Goal: Task Accomplishment & Management: Complete application form

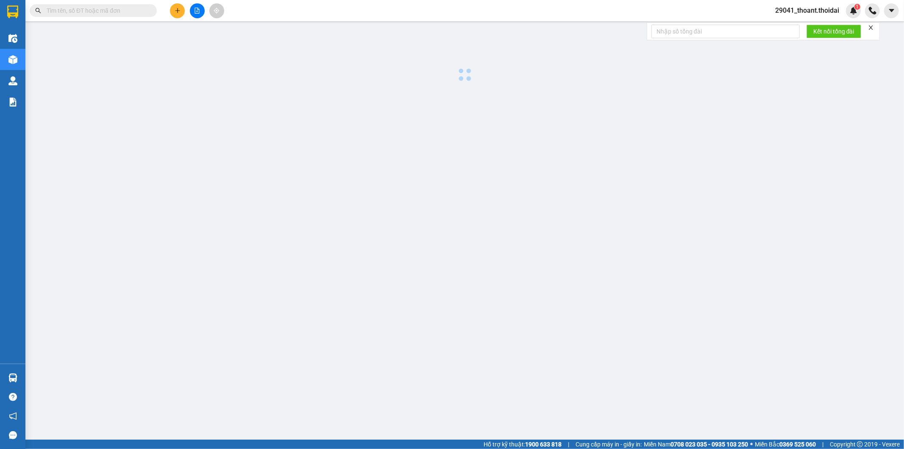
click at [834, 10] on span "29041_thoant.thoidai" at bounding box center [808, 10] width 78 height 11
click at [810, 25] on span "Đăng xuất" at bounding box center [811, 26] width 60 height 9
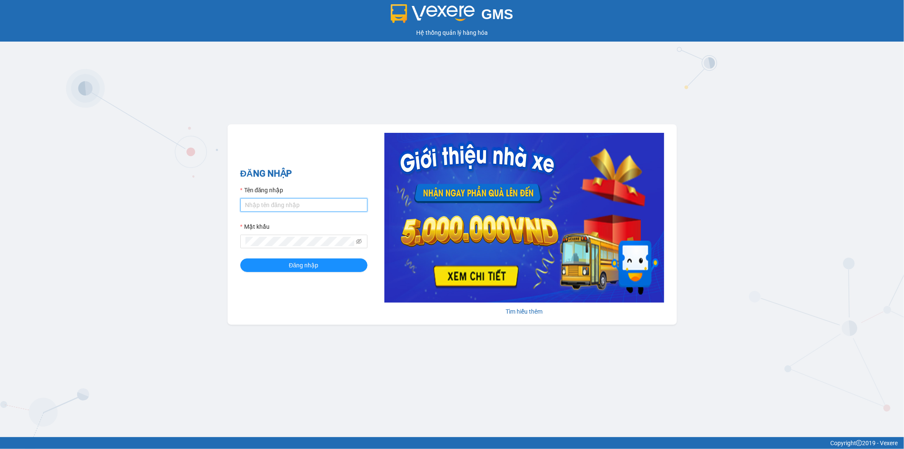
click at [261, 208] on input "Tên đăng nhập" at bounding box center [303, 205] width 127 height 14
type input "0823447866"
drag, startPoint x: 202, startPoint y: 209, endPoint x: 185, endPoint y: 211, distance: 16.7
click at [185, 211] on div "GMS Hệ thống quản lý hàng hóa ĐĂNG NHẬP Tên đăng nhập 0823447866 Mật khẩu Đăng …" at bounding box center [452, 218] width 904 height 437
type input "bthanh.thoidai"
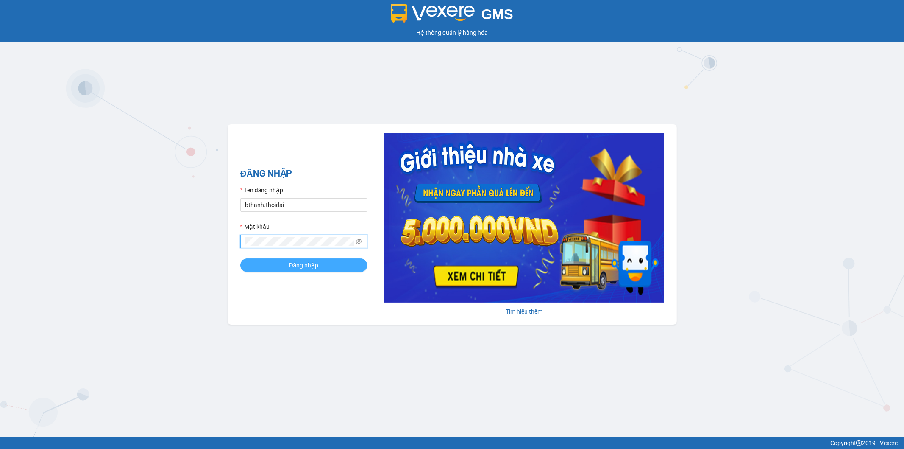
click at [279, 266] on button "Đăng nhập" at bounding box center [303, 265] width 127 height 14
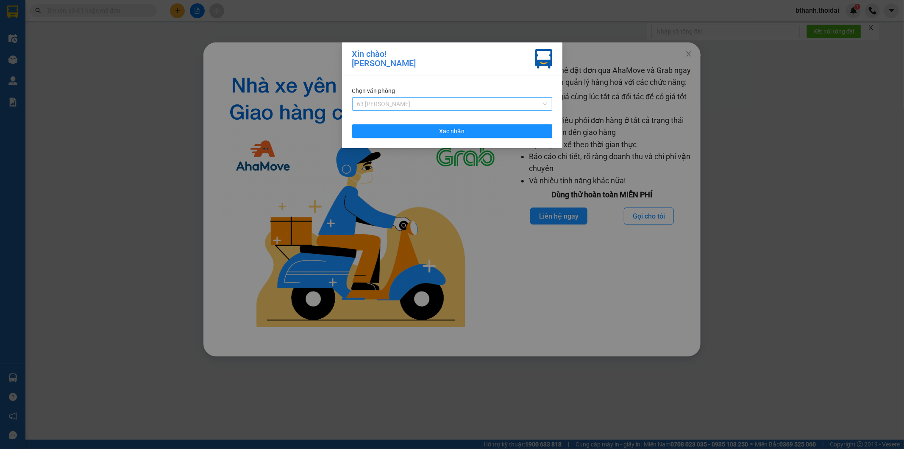
click at [430, 103] on span "63 [PERSON_NAME]" at bounding box center [452, 104] width 190 height 13
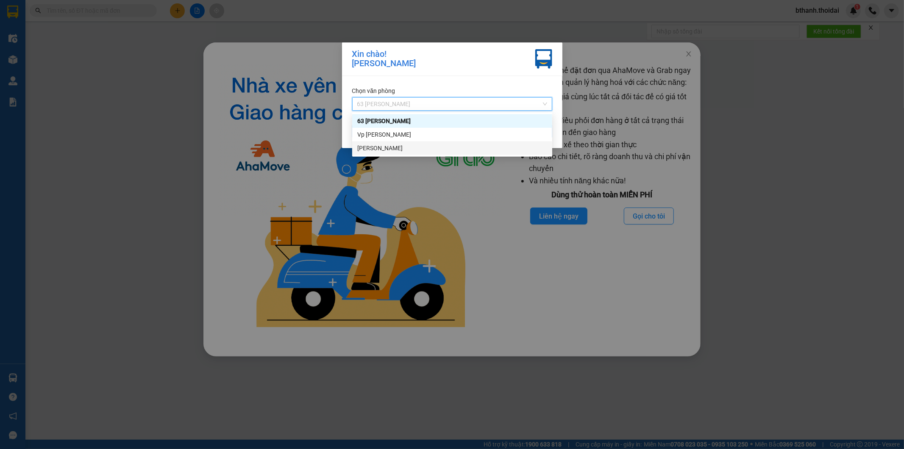
click at [397, 146] on div "[PERSON_NAME]" at bounding box center [452, 147] width 190 height 9
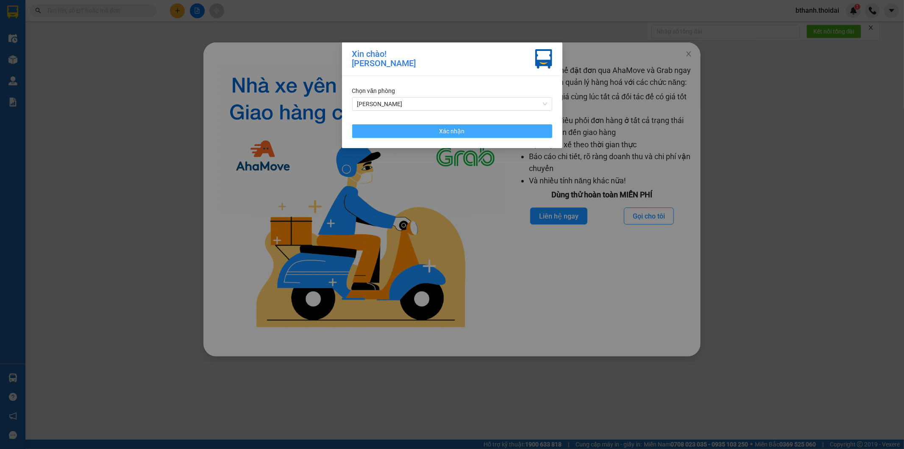
click at [458, 132] on span "Xác nhận" at bounding box center [452, 130] width 25 height 9
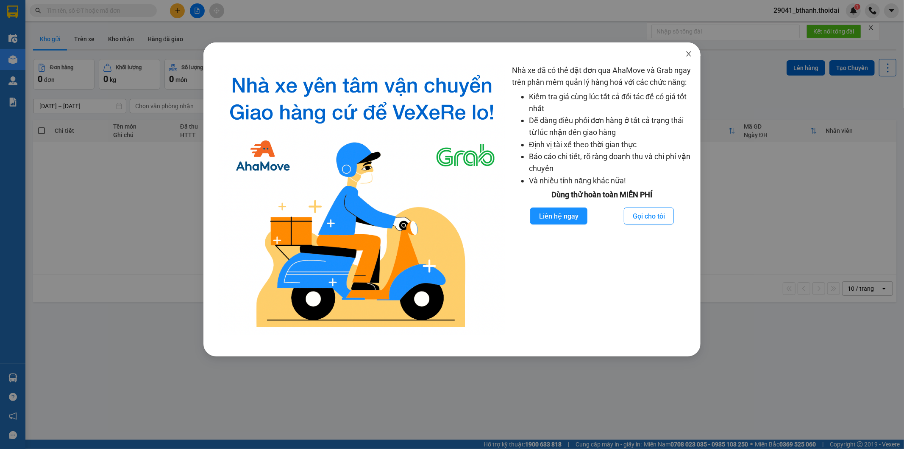
click at [684, 53] on span "Close" at bounding box center [689, 54] width 24 height 24
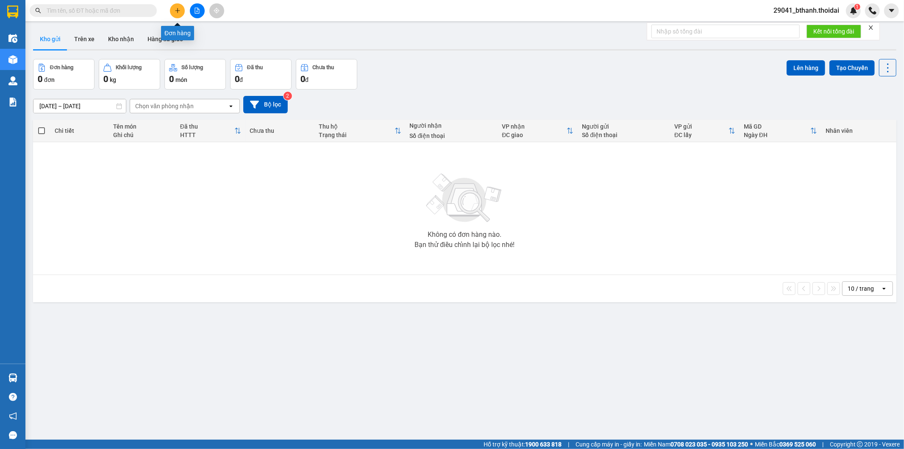
click at [179, 10] on icon "plus" at bounding box center [177, 10] width 5 height 0
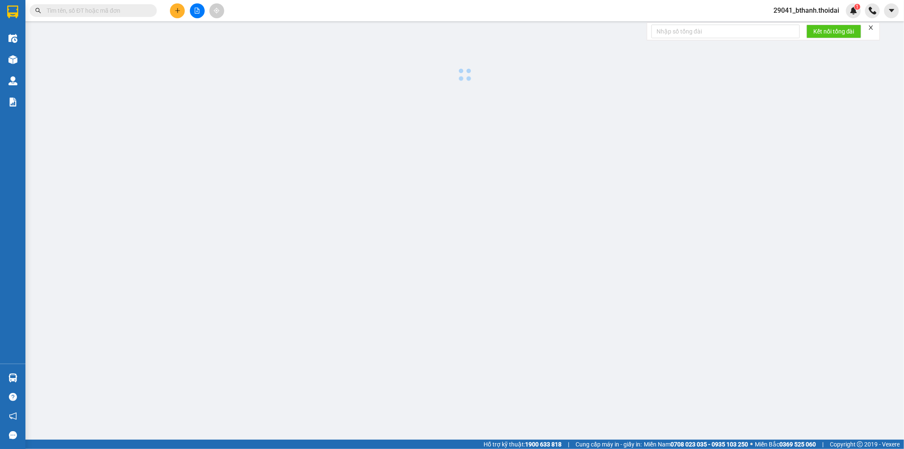
click at [125, 14] on body "Kết quả tìm kiếm ( 0 ) Bộ lọc No Data 29041_bthanh.thoidai 1 Điều hành xe Kho h…" at bounding box center [452, 224] width 904 height 449
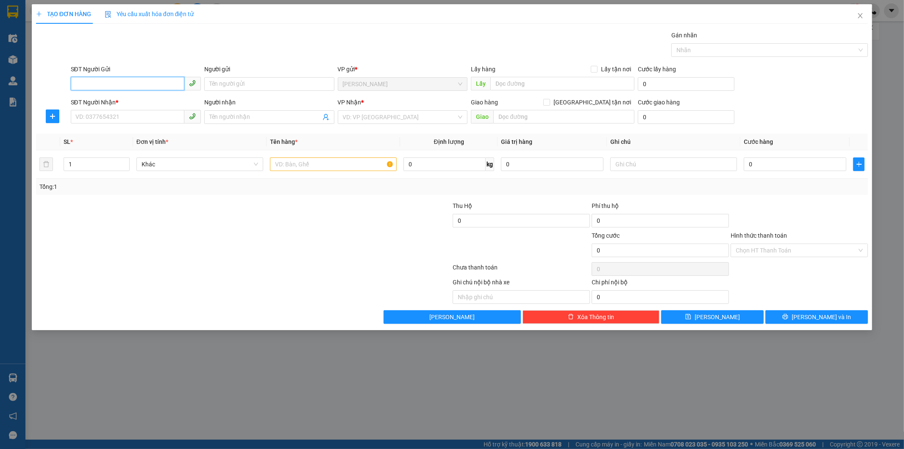
click at [123, 82] on input "SĐT Người Gửi" at bounding box center [128, 84] width 114 height 14
type input "0823447886"
click at [240, 82] on input "Người gửi" at bounding box center [269, 84] width 130 height 14
type input "c"
click at [257, 85] on input "Người gửi" at bounding box center [269, 84] width 130 height 14
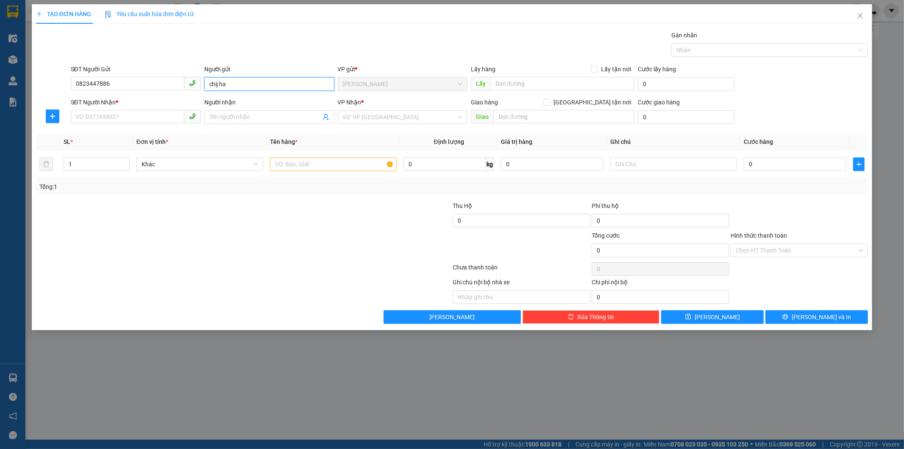
type input "chij ha"
drag, startPoint x: 251, startPoint y: 84, endPoint x: 183, endPoint y: 92, distance: 68.7
click at [183, 92] on div "SĐT Người Gửi 0823447886 Người gửi chij ha chij ha VP gửi * [PERSON_NAME] Lấy h…" at bounding box center [469, 79] width 801 height 30
type input "c"
click at [779, 389] on div "TẠO ĐƠN HÀNG Yêu cầu xuất hóa đơn điện tử Transit Pickup Surcharge Ids Transit …" at bounding box center [452, 224] width 904 height 449
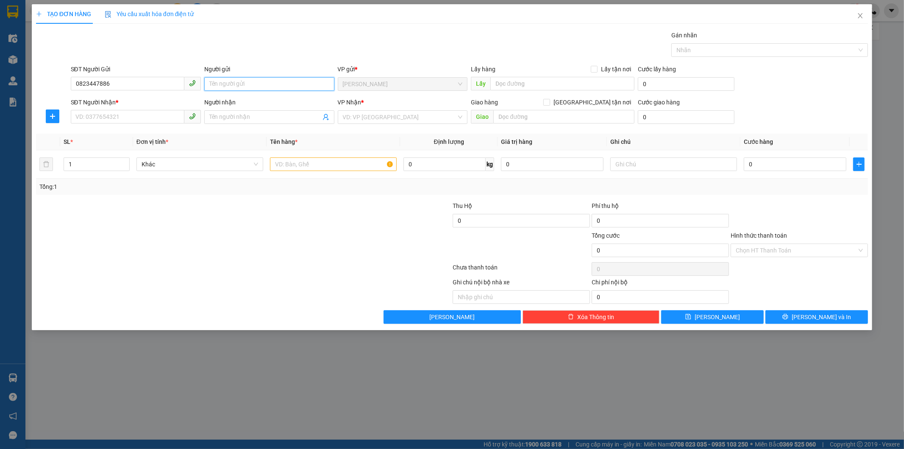
click at [225, 81] on input "Người gửi" at bounding box center [269, 84] width 130 height 14
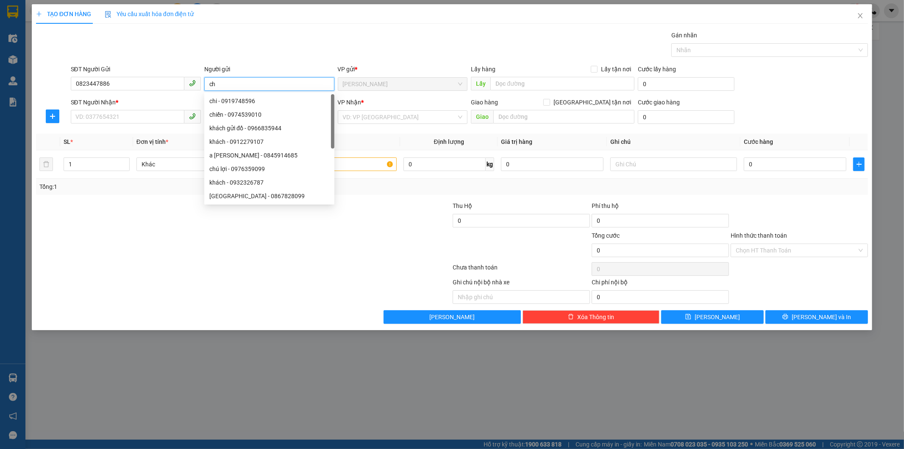
type input "c"
type input "ha"
click at [155, 115] on input "SĐT Người Nhận *" at bounding box center [128, 117] width 114 height 14
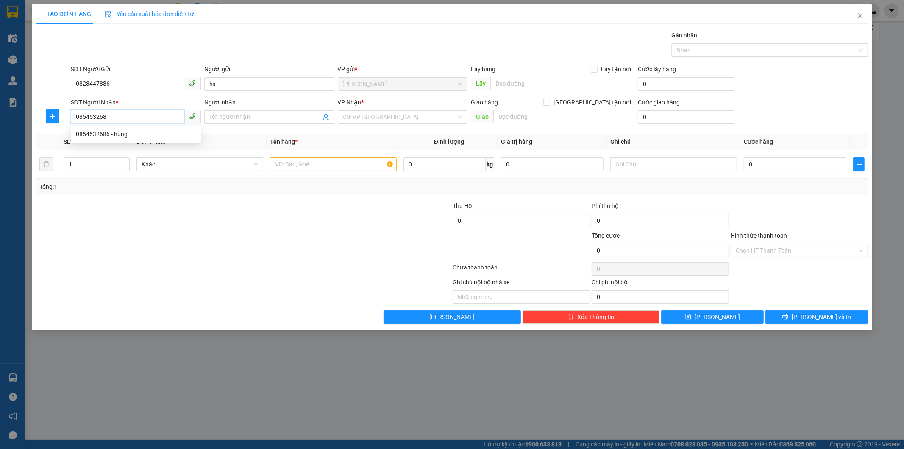
type input "0854532686"
click at [152, 131] on div "0854532686 - hùng" at bounding box center [136, 133] width 120 height 9
type input "hùng"
type input "0854532686"
click at [360, 162] on input "text" at bounding box center [333, 164] width 127 height 14
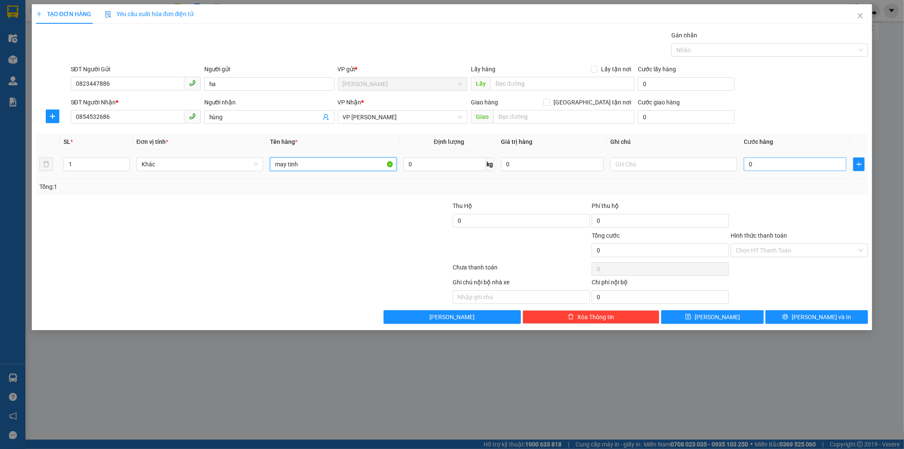
type input "may tinh"
click at [755, 165] on input "0" at bounding box center [795, 164] width 103 height 14
type input "5"
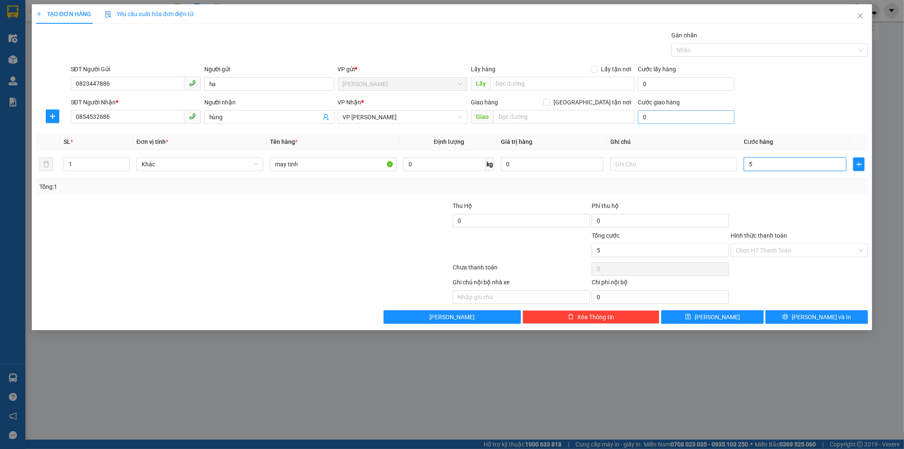
type input "50"
type input "500"
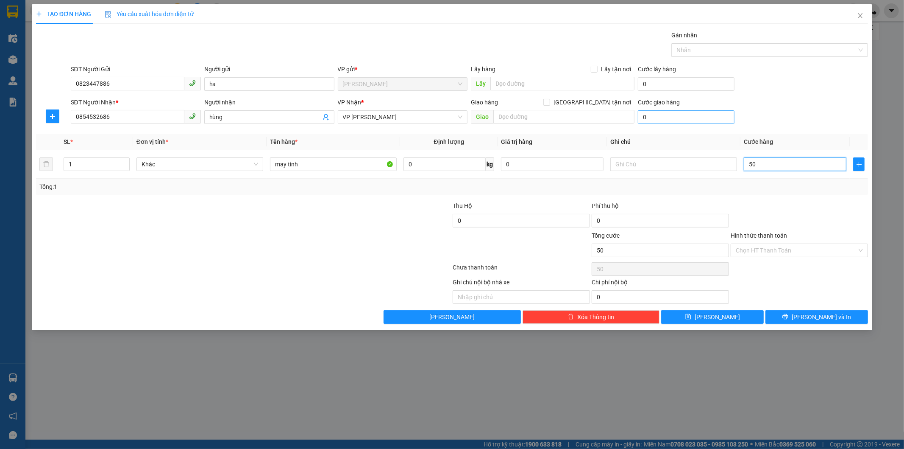
type input "500"
type input "5.000"
type input "50.000"
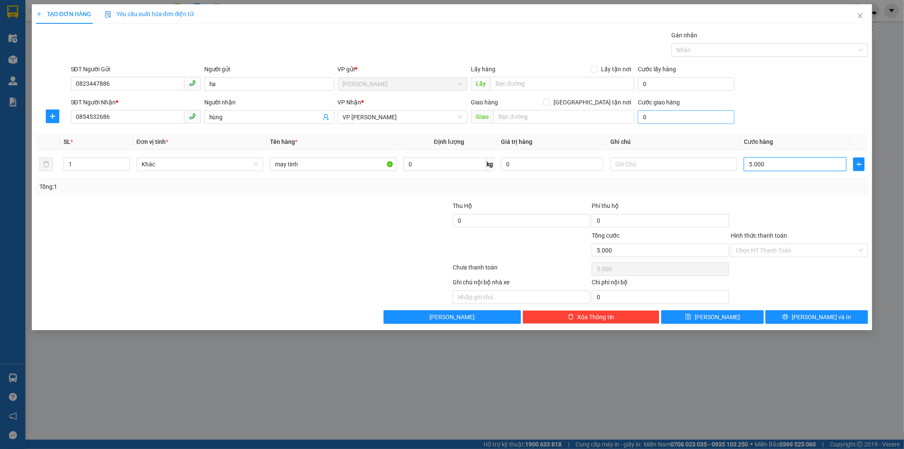
type input "50.000"
click at [768, 248] on input "Hình thức thanh toán" at bounding box center [796, 250] width 121 height 13
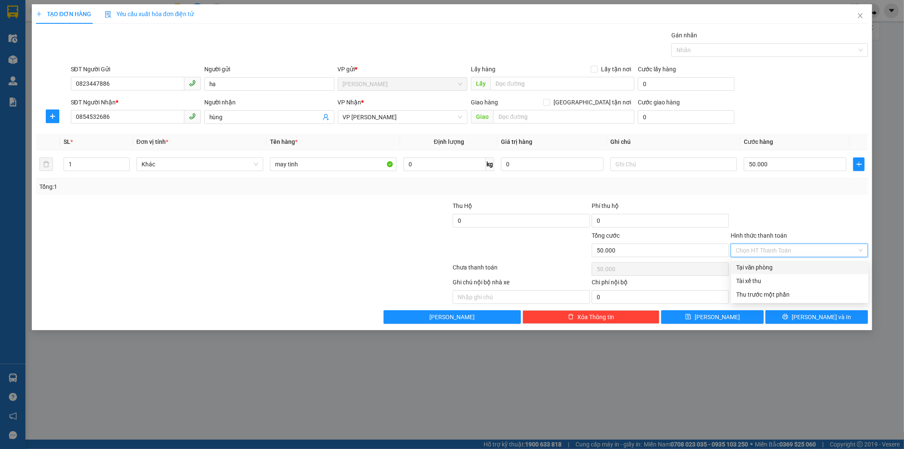
click at [764, 268] on div "Tại văn phòng" at bounding box center [799, 266] width 127 height 9
type input "0"
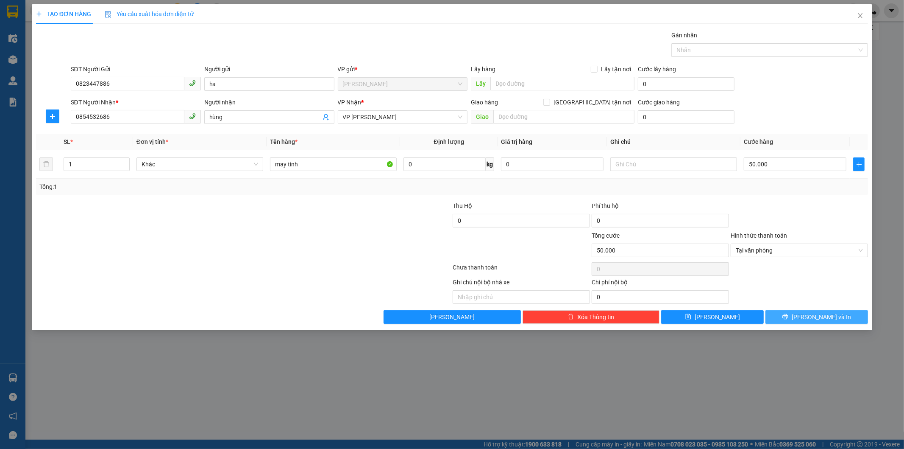
click at [791, 317] on button "[PERSON_NAME] và In" at bounding box center [817, 317] width 103 height 14
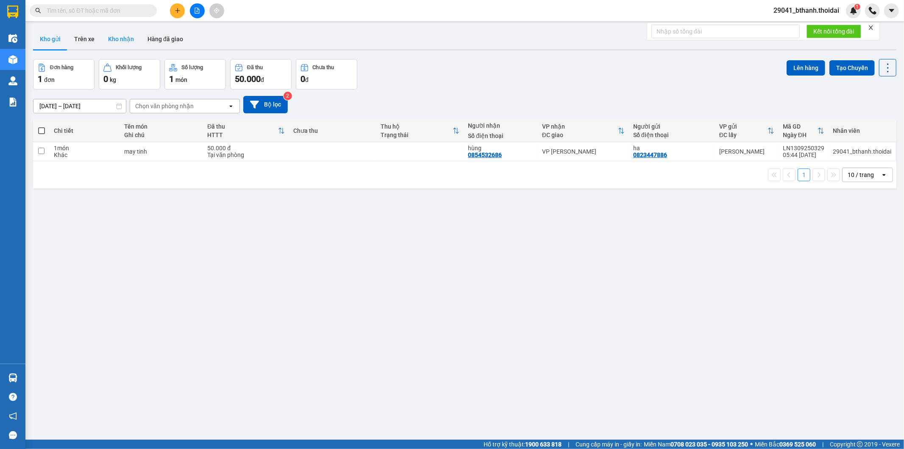
click at [117, 39] on button "Kho nhận" at bounding box center [120, 39] width 39 height 20
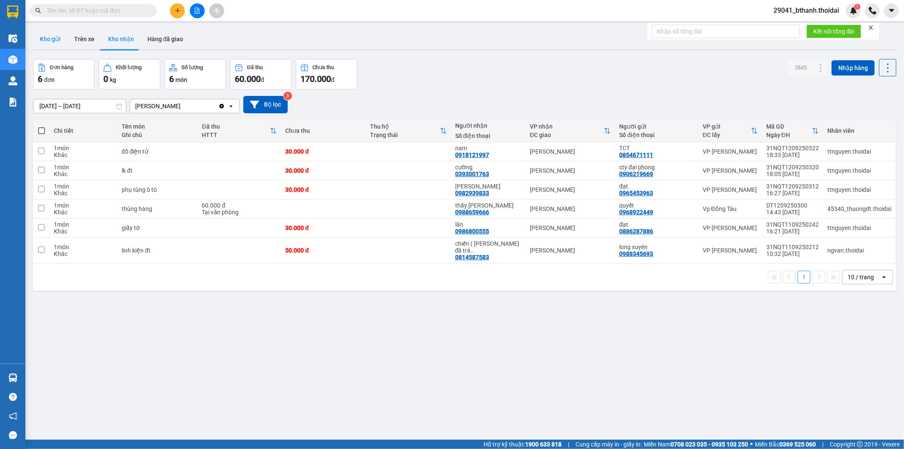
click at [50, 38] on button "Kho gửi" at bounding box center [50, 39] width 34 height 20
